Goal: Task Accomplishment & Management: Use online tool/utility

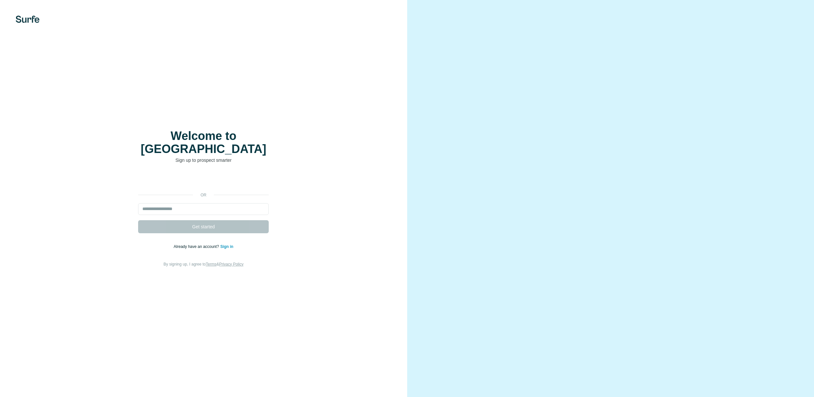
click at [166, 203] on input "email" at bounding box center [203, 209] width 131 height 12
click at [180, 203] on input "email" at bounding box center [203, 209] width 131 height 12
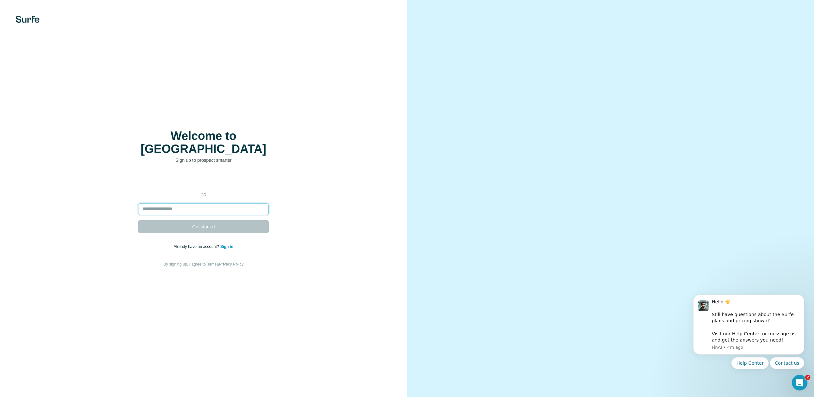
type input "**********"
click at [192, 224] on span "Get started" at bounding box center [203, 227] width 23 height 7
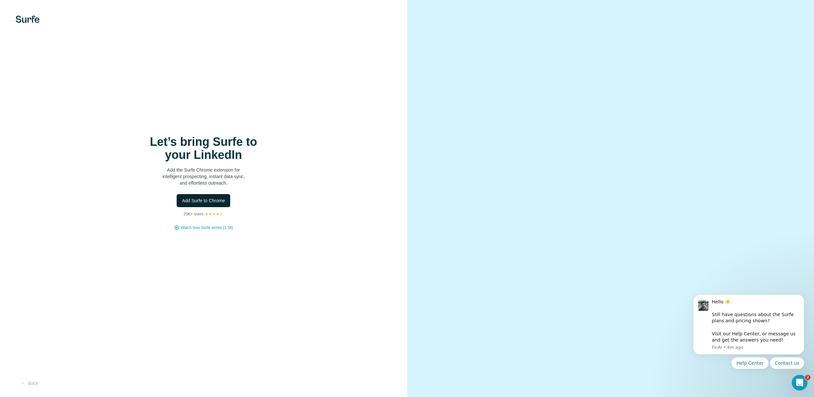
click at [219, 202] on span "Add Surfe to Chrome" at bounding box center [203, 200] width 43 height 7
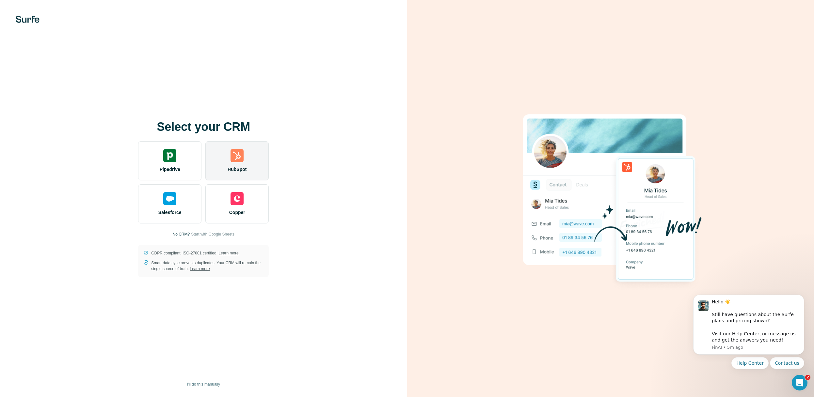
click at [238, 166] on span "HubSpot" at bounding box center [236, 169] width 19 height 7
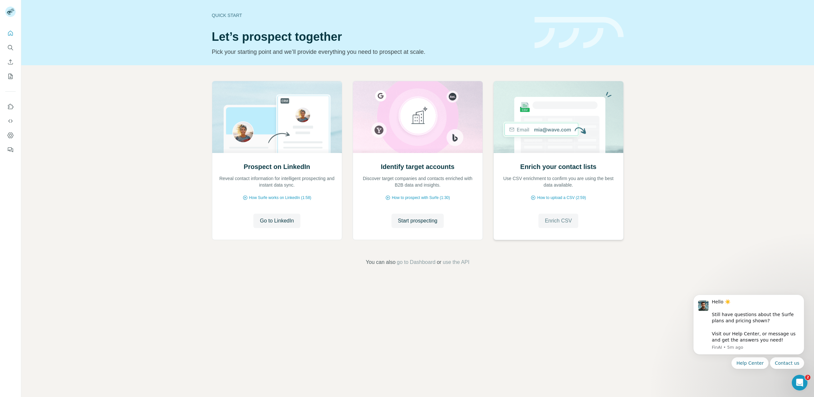
click at [560, 221] on span "Enrich CSV" at bounding box center [558, 221] width 27 height 8
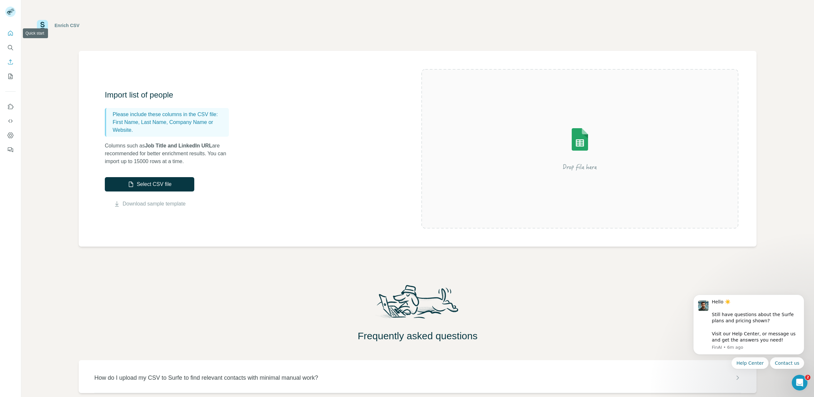
click at [11, 33] on icon "Quick start" at bounding box center [10, 33] width 7 height 7
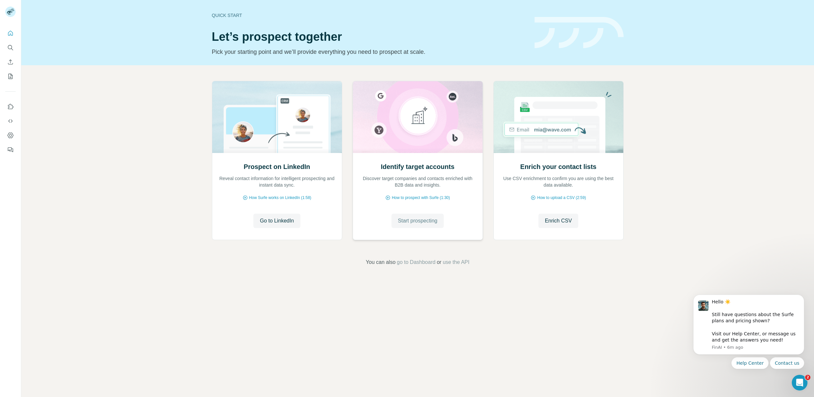
click at [423, 224] on span "Start prospecting" at bounding box center [417, 221] width 39 height 8
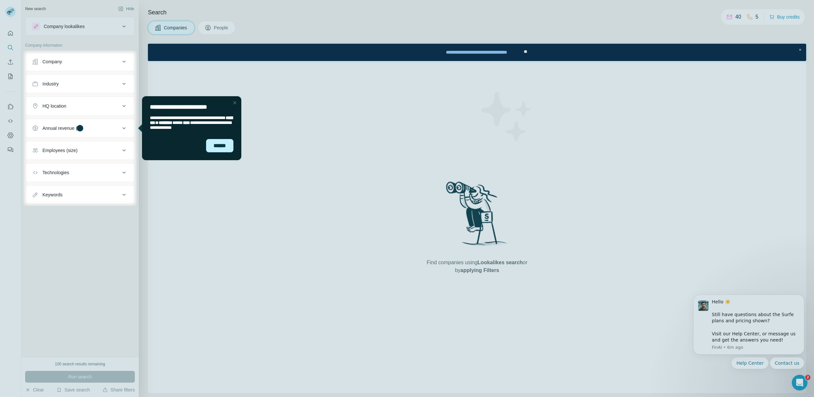
drag, startPoint x: 221, startPoint y: 145, endPoint x: 357, endPoint y: 239, distance: 165.6
click at [221, 145] on div "******" at bounding box center [219, 145] width 27 height 13
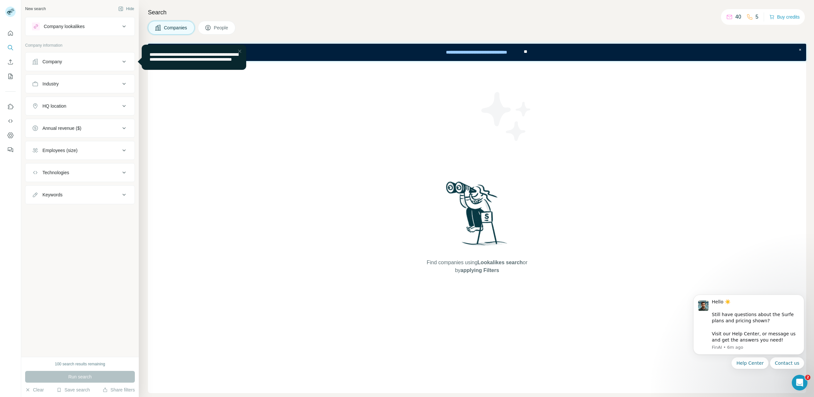
click at [66, 62] on div "Company" at bounding box center [76, 61] width 88 height 7
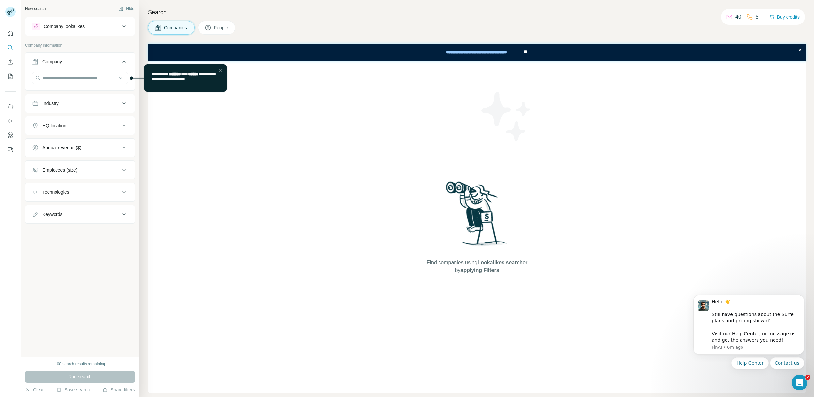
click at [70, 100] on button "Industry" at bounding box center [79, 104] width 109 height 16
click at [68, 100] on div "Industry" at bounding box center [76, 103] width 88 height 7
click at [66, 129] on div "HQ location" at bounding box center [54, 125] width 24 height 7
click at [86, 144] on input "text" at bounding box center [80, 142] width 96 height 12
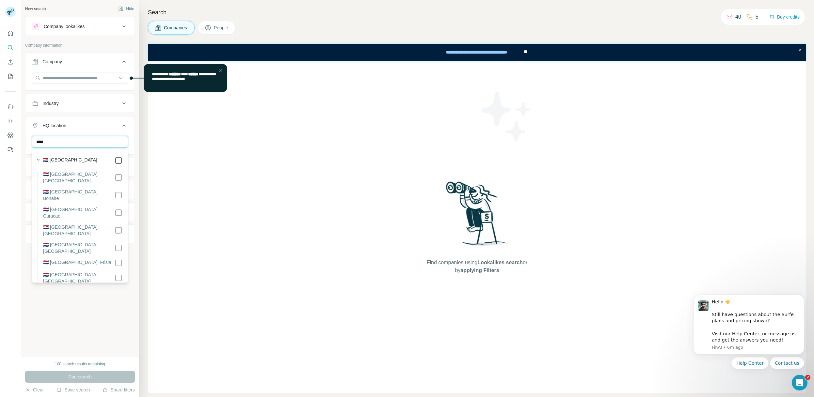
type input "****"
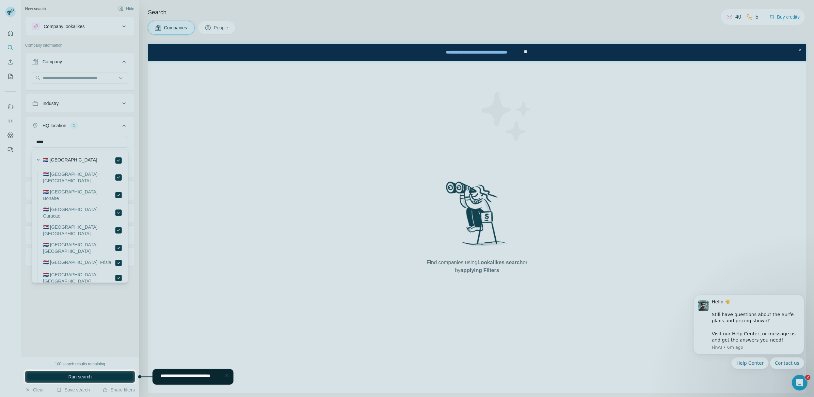
click at [117, 174] on div at bounding box center [407, 184] width 814 height 369
click at [118, 176] on div at bounding box center [407, 184] width 814 height 369
click at [226, 373] on div "Close Step" at bounding box center [227, 376] width 8 height 8
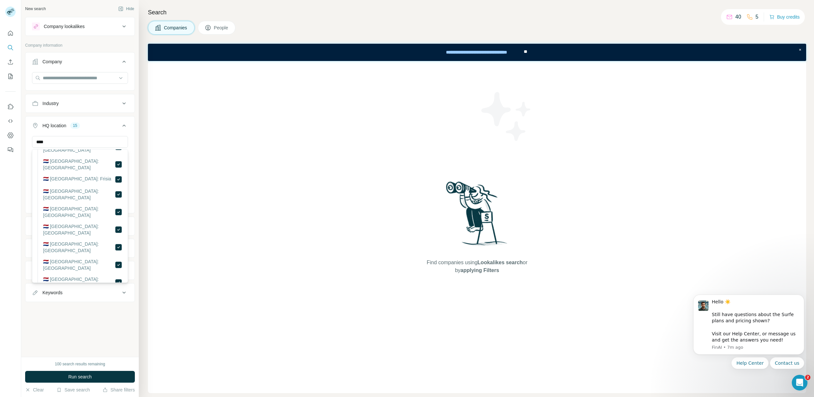
scroll to position [112, 0]
click at [80, 323] on div "New search Hide Company lookalikes Company information Company Industry HQ loca…" at bounding box center [79, 178] width 117 height 357
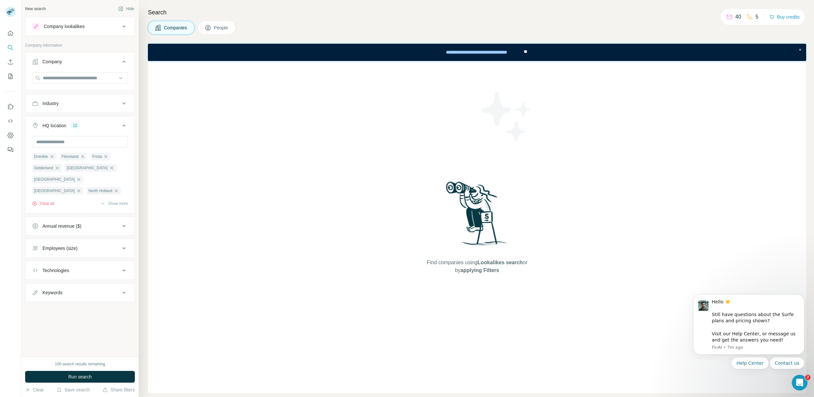
click at [69, 101] on div "Industry" at bounding box center [76, 103] width 88 height 7
click at [70, 119] on input at bounding box center [76, 119] width 81 height 7
type input "*"
type input "***"
click at [57, 168] on p "Insurance" at bounding box center [48, 169] width 20 height 7
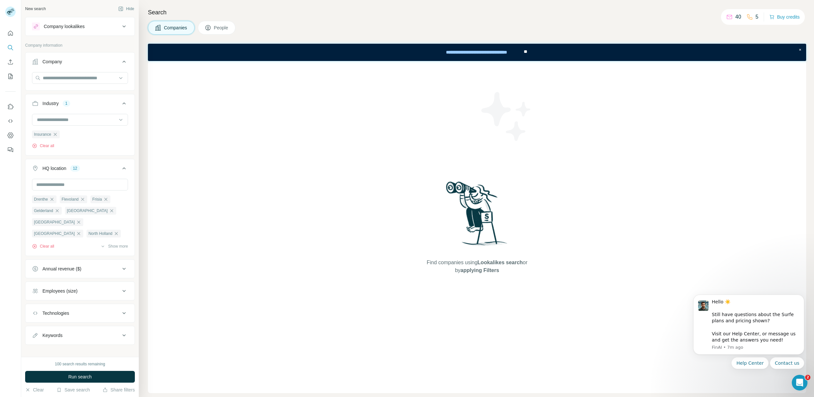
scroll to position [7, 0]
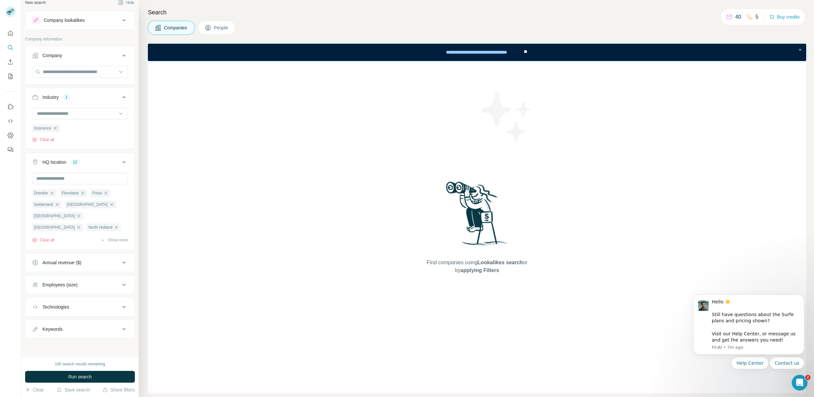
click at [70, 288] on div "Employees (size)" at bounding box center [59, 285] width 35 height 7
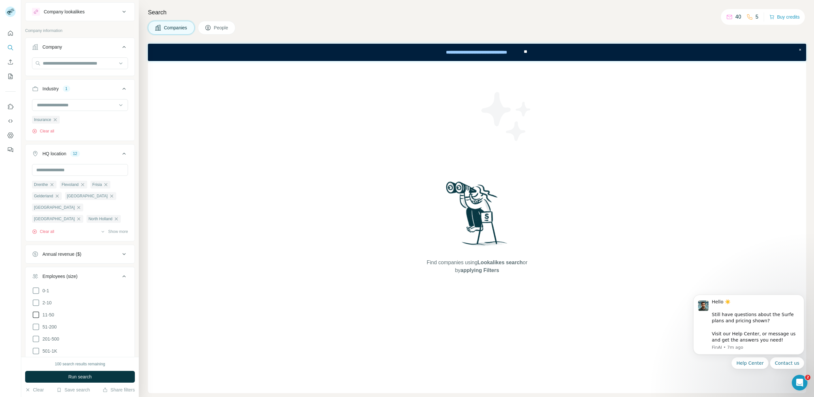
scroll to position [14, 0]
click at [35, 329] on icon at bounding box center [36, 328] width 8 height 8
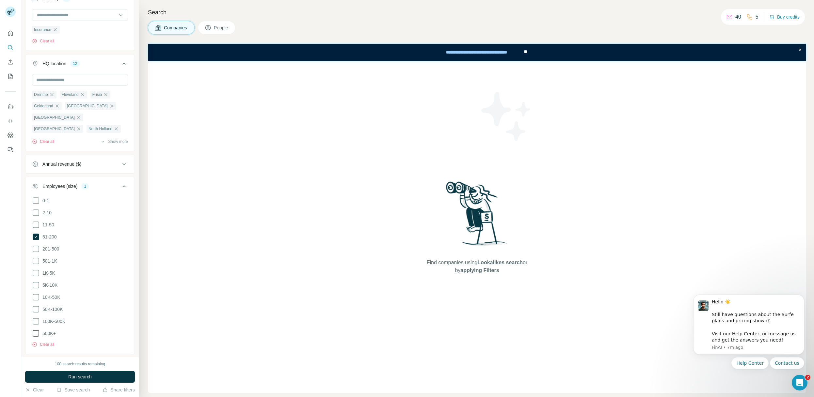
scroll to position [107, 0]
drag, startPoint x: 34, startPoint y: 281, endPoint x: 37, endPoint y: 282, distance: 3.3
click at [35, 282] on icon at bounding box center [36, 283] width 8 height 8
click at [36, 245] on icon at bounding box center [36, 247] width 8 height 8
drag, startPoint x: 35, startPoint y: 258, endPoint x: 35, endPoint y: 272, distance: 13.7
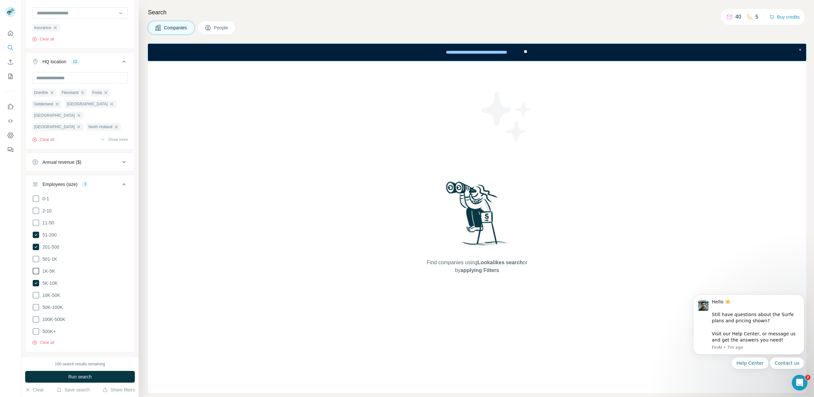
click at [35, 258] on icon at bounding box center [36, 259] width 8 height 8
click at [36, 269] on icon at bounding box center [36, 271] width 8 height 8
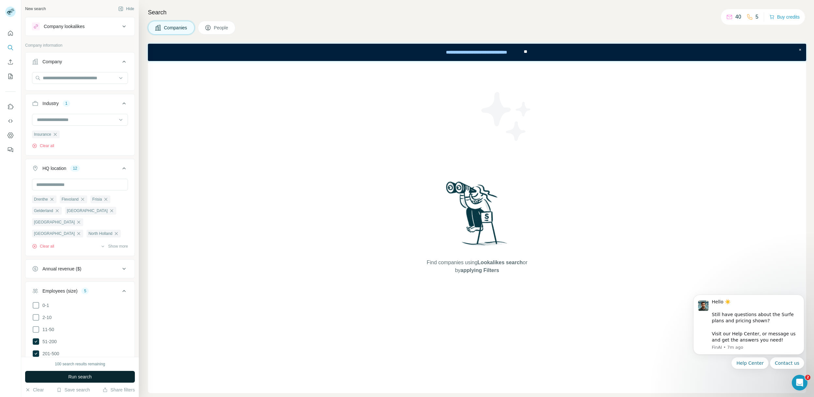
scroll to position [1, 0]
click at [98, 376] on button "Run search" at bounding box center [80, 377] width 110 height 12
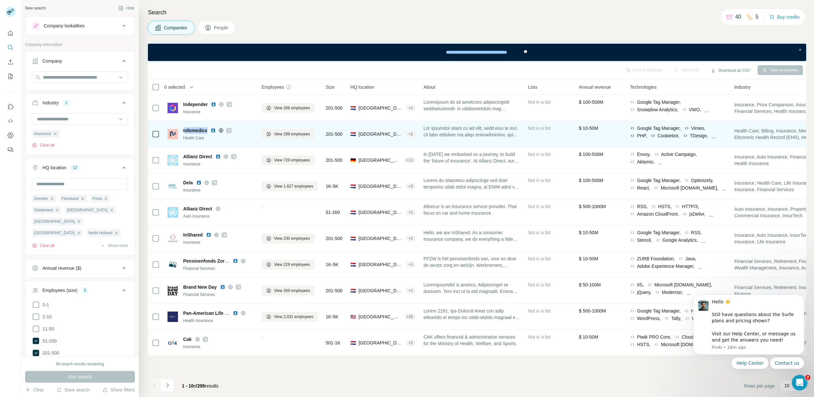
drag, startPoint x: 207, startPoint y: 130, endPoint x: 183, endPoint y: 131, distance: 24.2
click at [184, 131] on span "Infomedics" at bounding box center [195, 130] width 24 height 7
click at [207, 130] on span "Infomedics" at bounding box center [195, 130] width 24 height 7
drag, startPoint x: 206, startPoint y: 131, endPoint x: 183, endPoint y: 132, distance: 22.9
click at [183, 132] on div "Infomedics" at bounding box center [218, 130] width 70 height 7
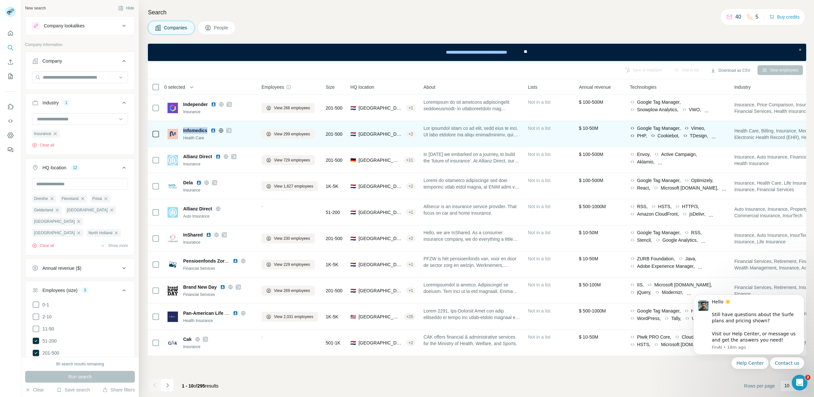
copy span "Infomedics"
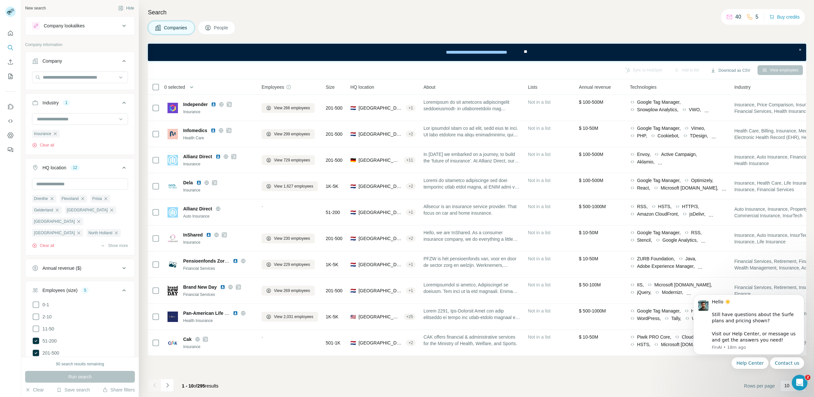
click at [273, 9] on h4 "Search" at bounding box center [477, 12] width 658 height 9
